Goal: Information Seeking & Learning: Learn about a topic

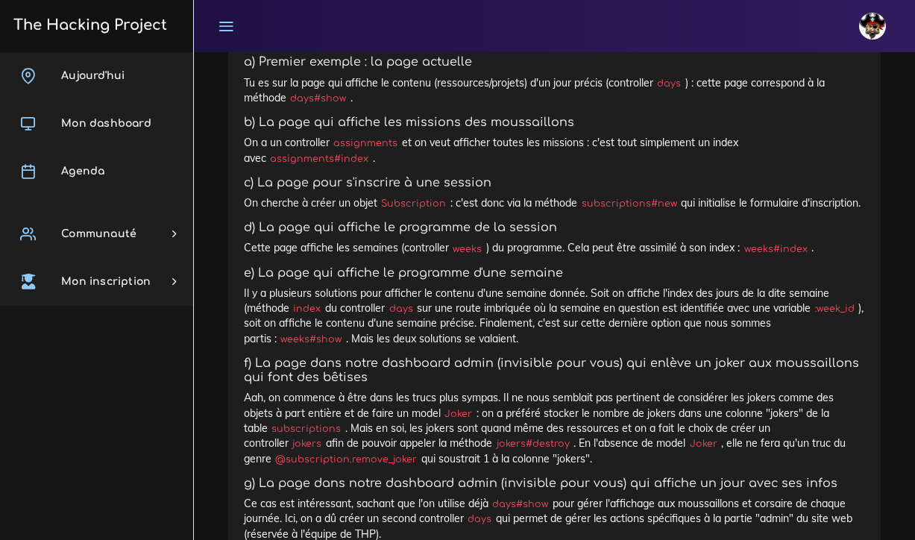
scroll to position [7219, 0]
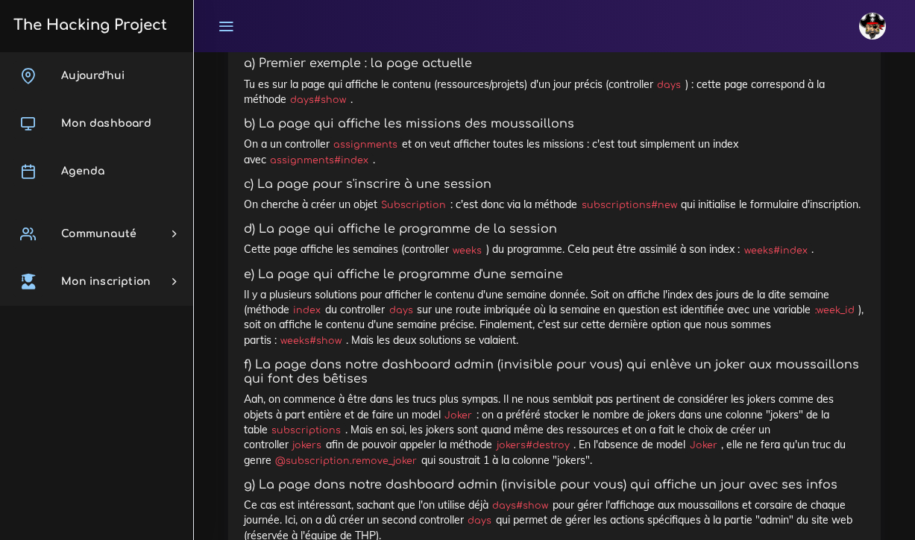
drag, startPoint x: 292, startPoint y: 366, endPoint x: 276, endPoint y: 98, distance: 268.1
drag, startPoint x: 296, startPoint y: 366, endPoint x: 297, endPoint y: 349, distance: 17.2
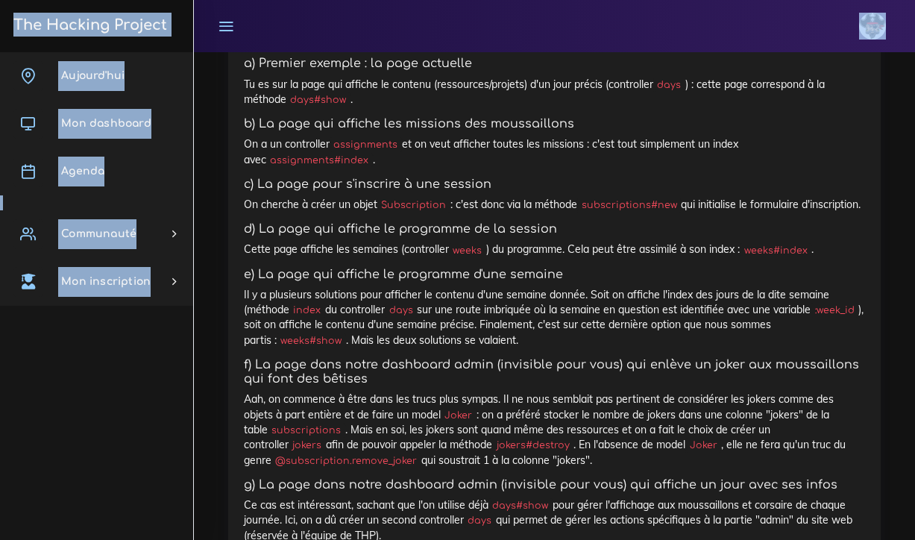
drag, startPoint x: 289, startPoint y: 367, endPoint x: 330, endPoint y: 45, distance: 324.6
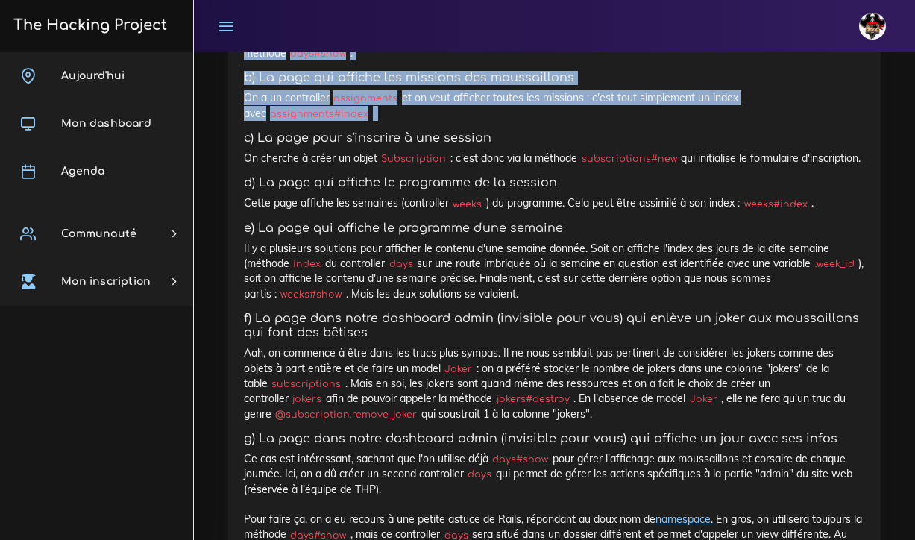
scroll to position [7515, 0]
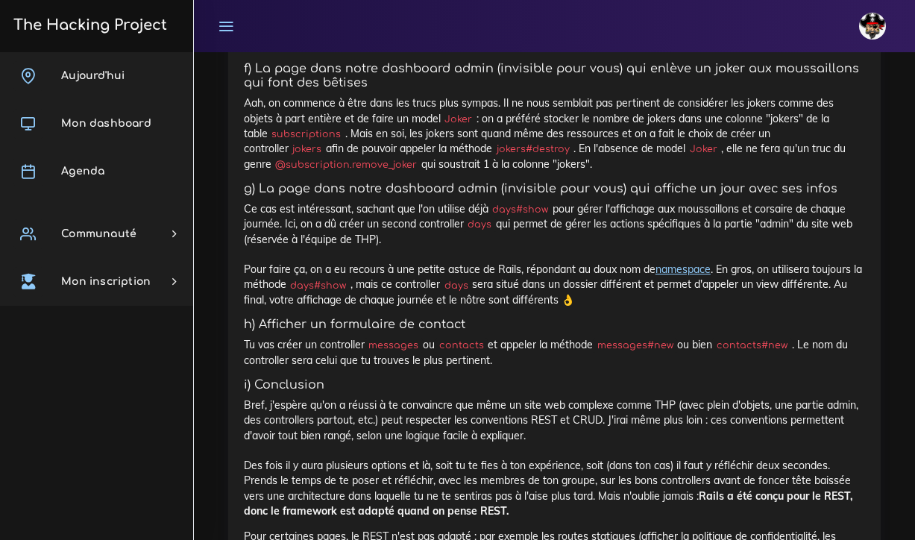
drag, startPoint x: 265, startPoint y: 238, endPoint x: 373, endPoint y: 57, distance: 210.9
copy code "def show # Méthode qui récupère le potin concerné et l'envoie à la view show (s…"
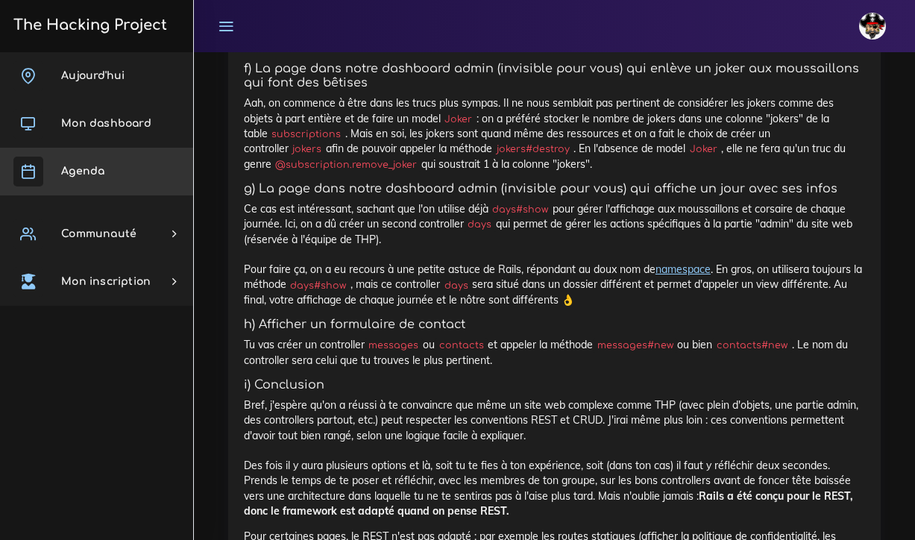
click at [98, 162] on link "Agenda" at bounding box center [96, 172] width 193 height 48
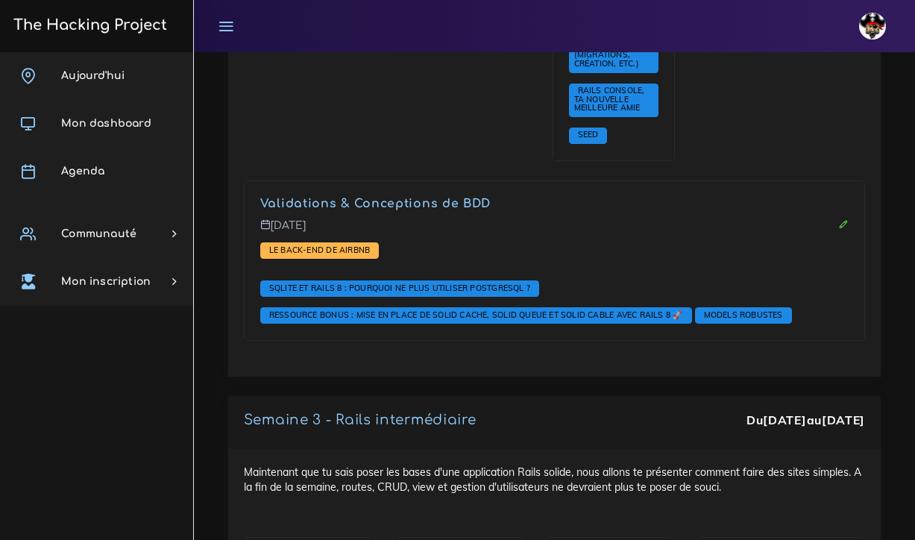
scroll to position [3505, 0]
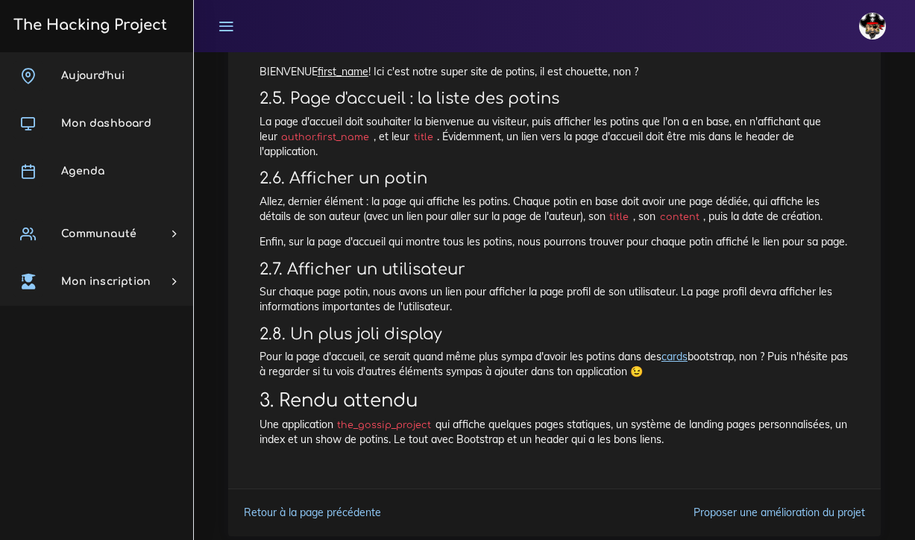
scroll to position [1316, 0]
